Goal: Check status: Check status

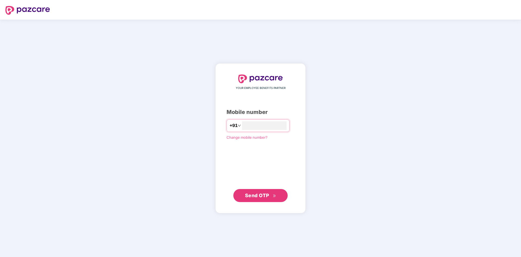
type input "**********"
click at [256, 195] on span "Send OTP" at bounding box center [257, 195] width 24 height 6
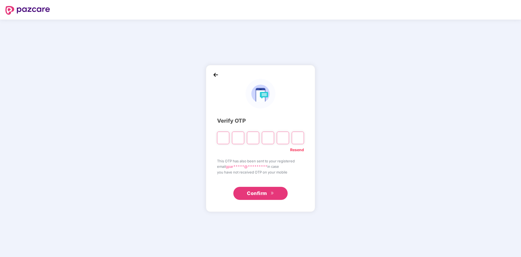
type input "*"
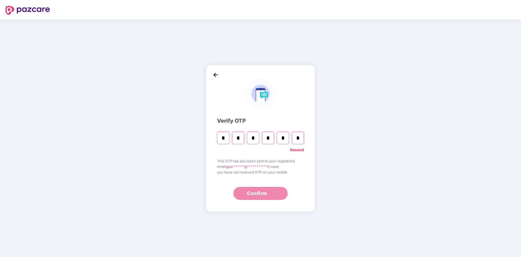
type input "*"
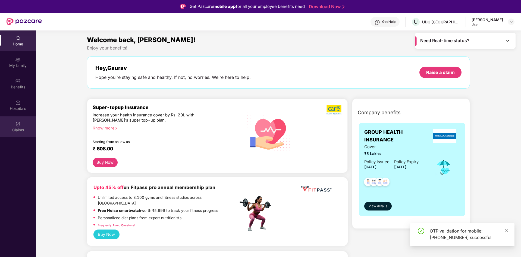
click at [18, 126] on img at bounding box center [17, 123] width 5 height 5
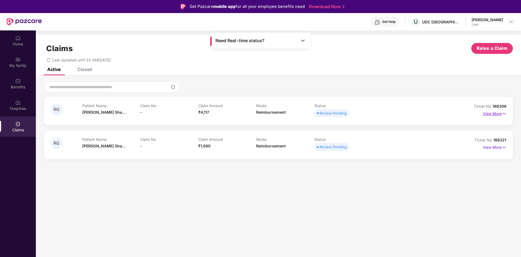
click at [497, 114] on p "View More" at bounding box center [495, 112] width 24 height 7
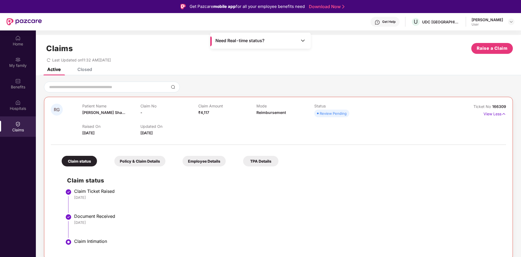
scroll to position [12, 0]
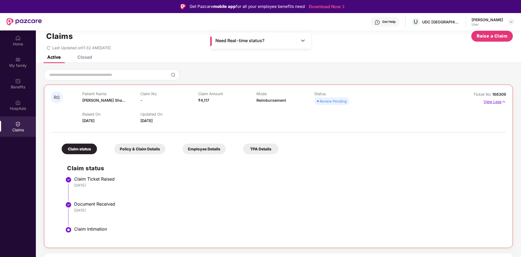
click at [495, 103] on p "View Less" at bounding box center [495, 100] width 23 height 7
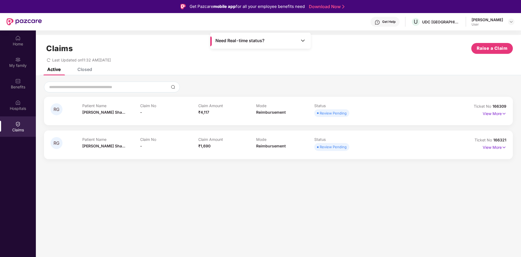
scroll to position [0, 0]
click at [495, 147] on p "View More" at bounding box center [495, 146] width 24 height 7
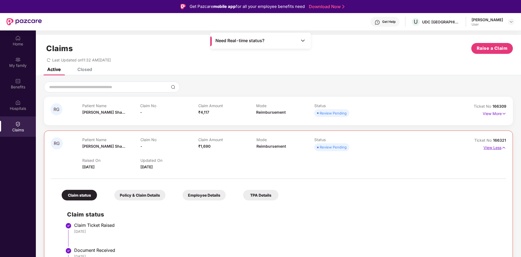
click at [495, 147] on p "View Less" at bounding box center [495, 146] width 23 height 7
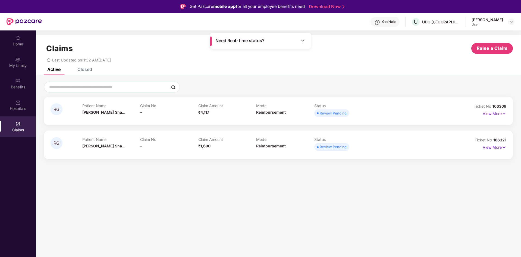
click at [88, 70] on div "Closed" at bounding box center [84, 69] width 15 height 5
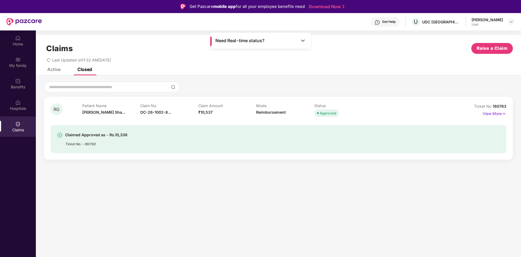
click at [53, 69] on div "Active" at bounding box center [53, 69] width 13 height 5
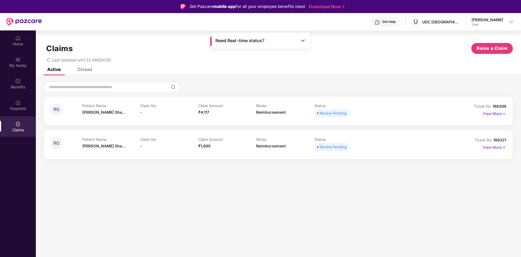
click at [497, 117] on div "View More" at bounding box center [495, 113] width 24 height 9
click at [498, 113] on p "View More" at bounding box center [495, 112] width 24 height 7
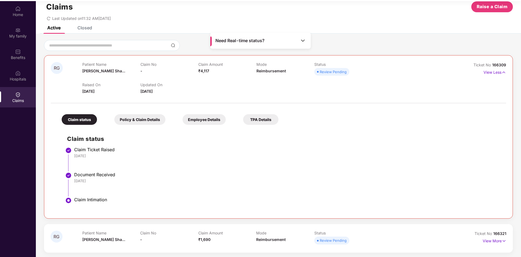
scroll to position [30, 0]
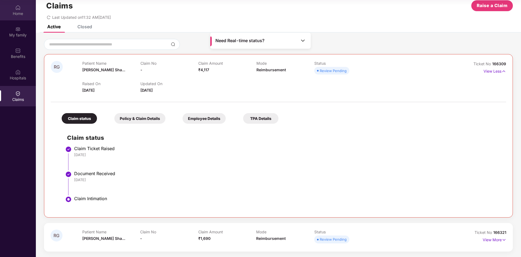
click at [18, 8] on img at bounding box center [17, 7] width 5 height 5
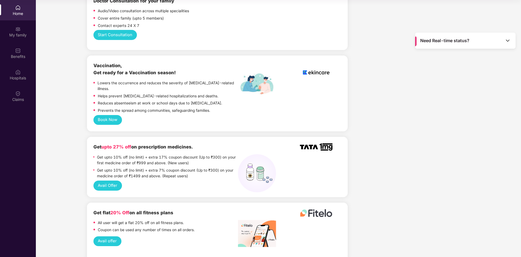
scroll to position [381, 0]
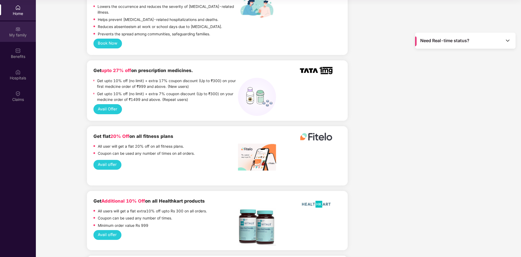
click at [16, 29] on img at bounding box center [17, 28] width 5 height 5
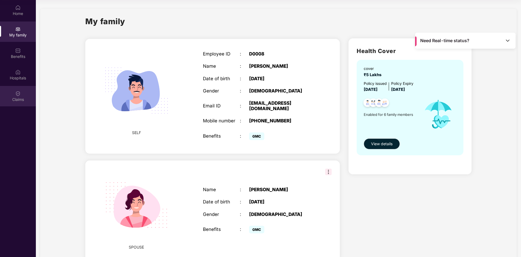
click at [18, 94] on img at bounding box center [17, 93] width 5 height 5
